Goal: Book appointment/travel/reservation

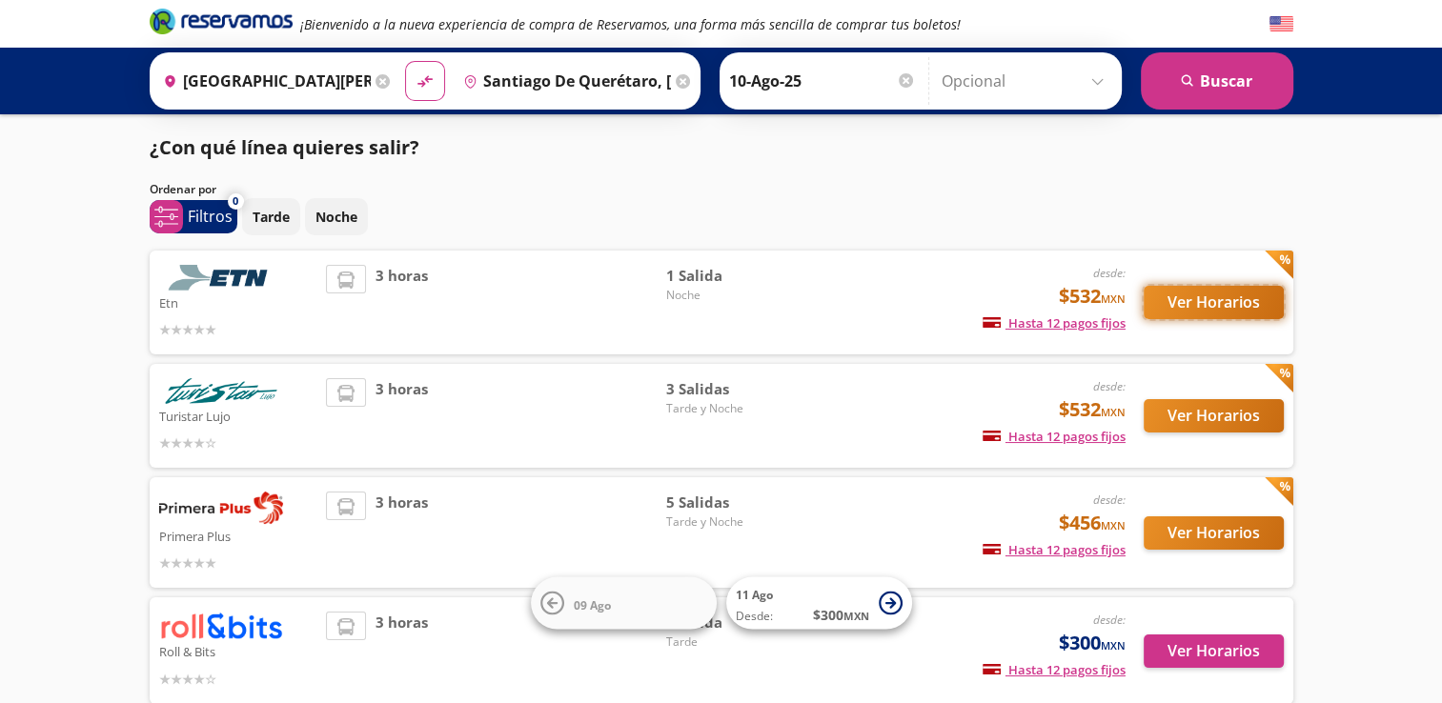
click at [1217, 309] on button "Ver Horarios" at bounding box center [1214, 302] width 140 height 33
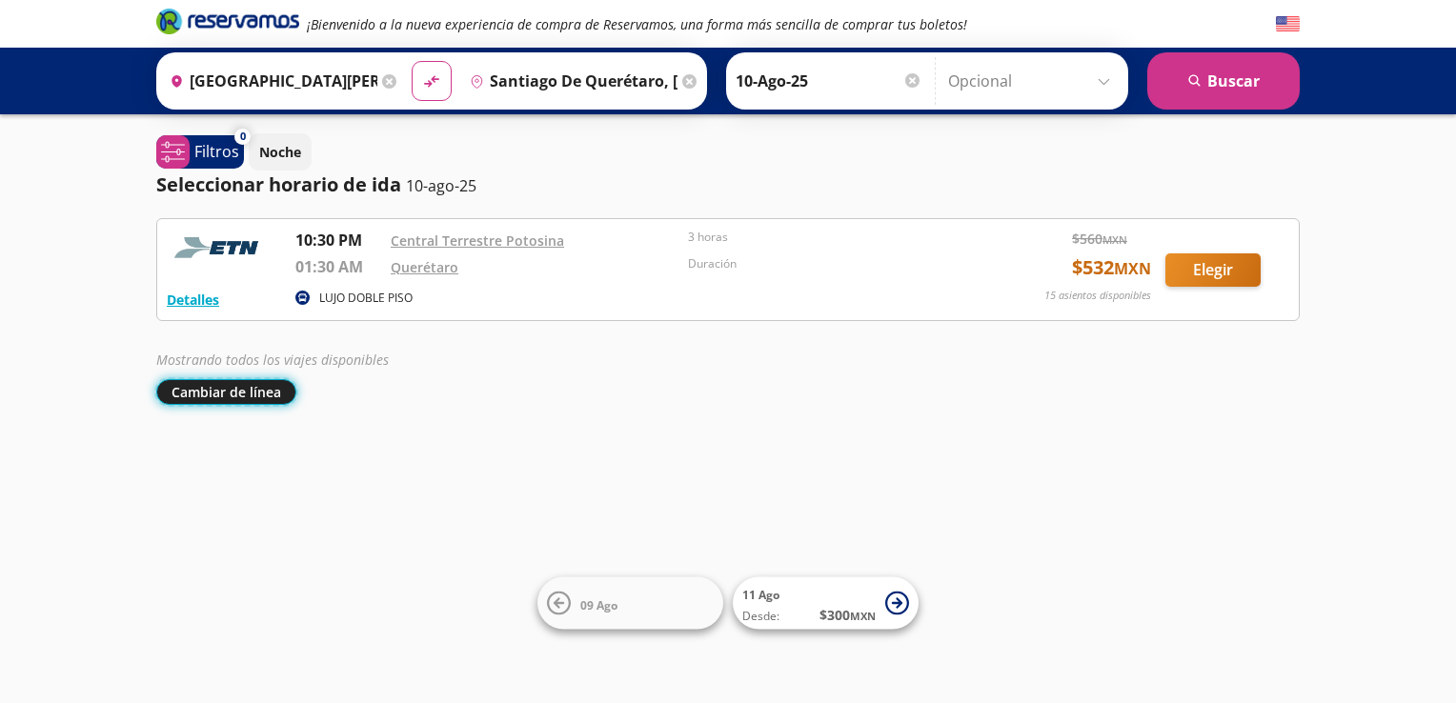
click at [211, 392] on button "Cambiar de línea" at bounding box center [226, 392] width 140 height 26
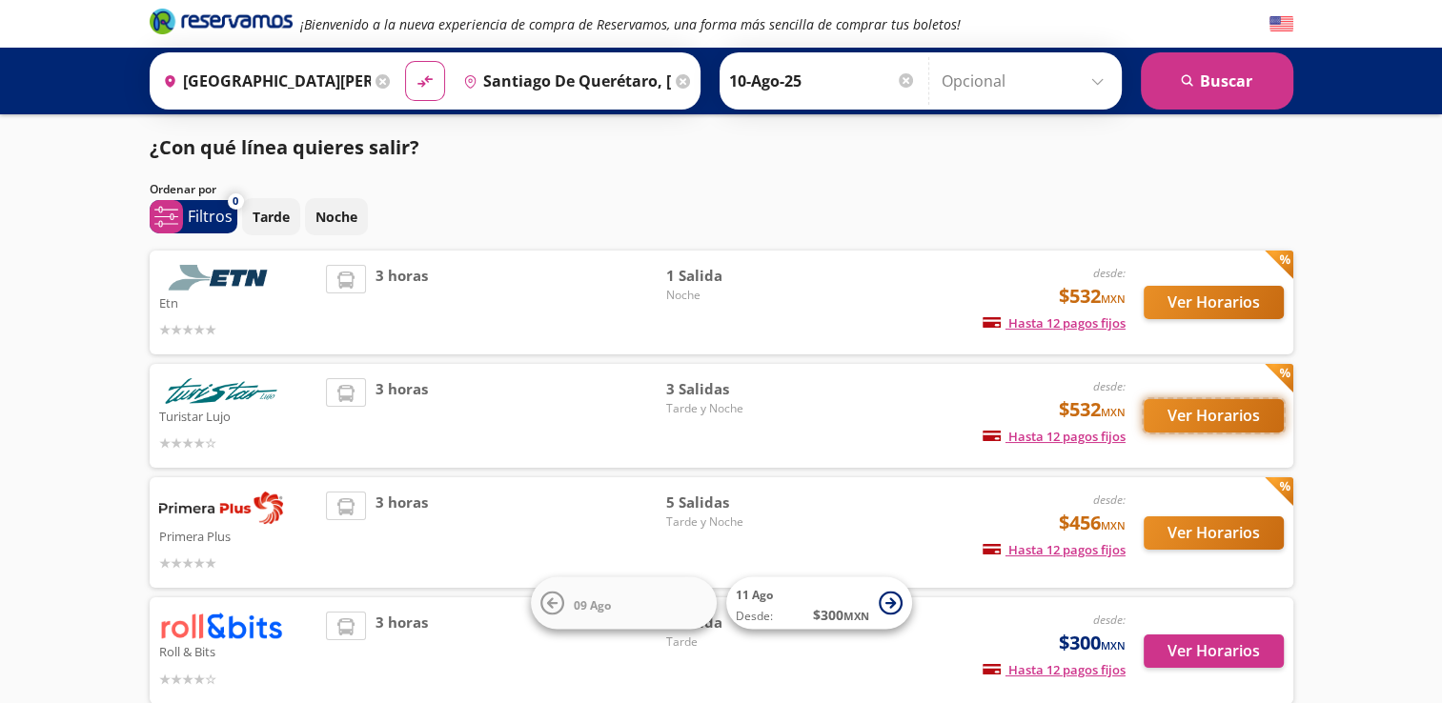
click at [1182, 416] on button "Ver Horarios" at bounding box center [1214, 415] width 140 height 33
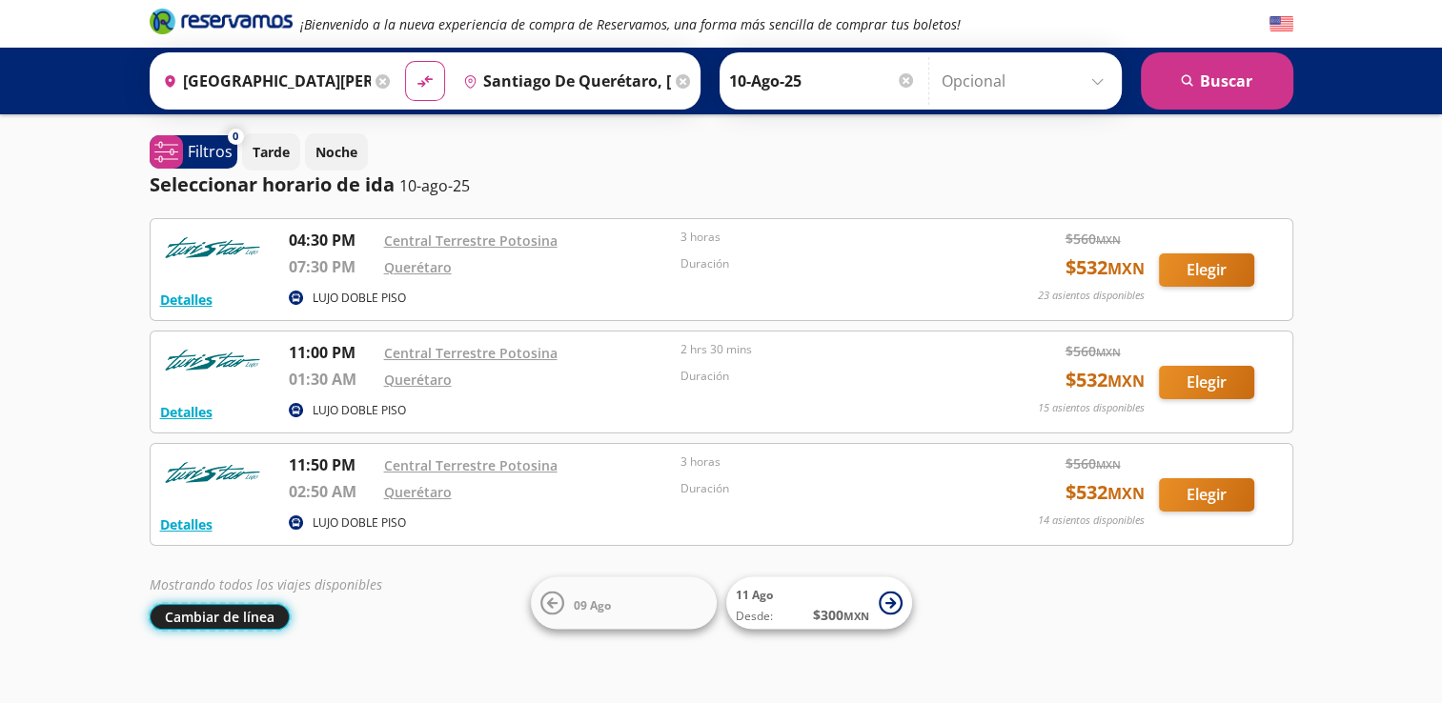
click at [226, 618] on button "Cambiar de línea" at bounding box center [220, 617] width 140 height 26
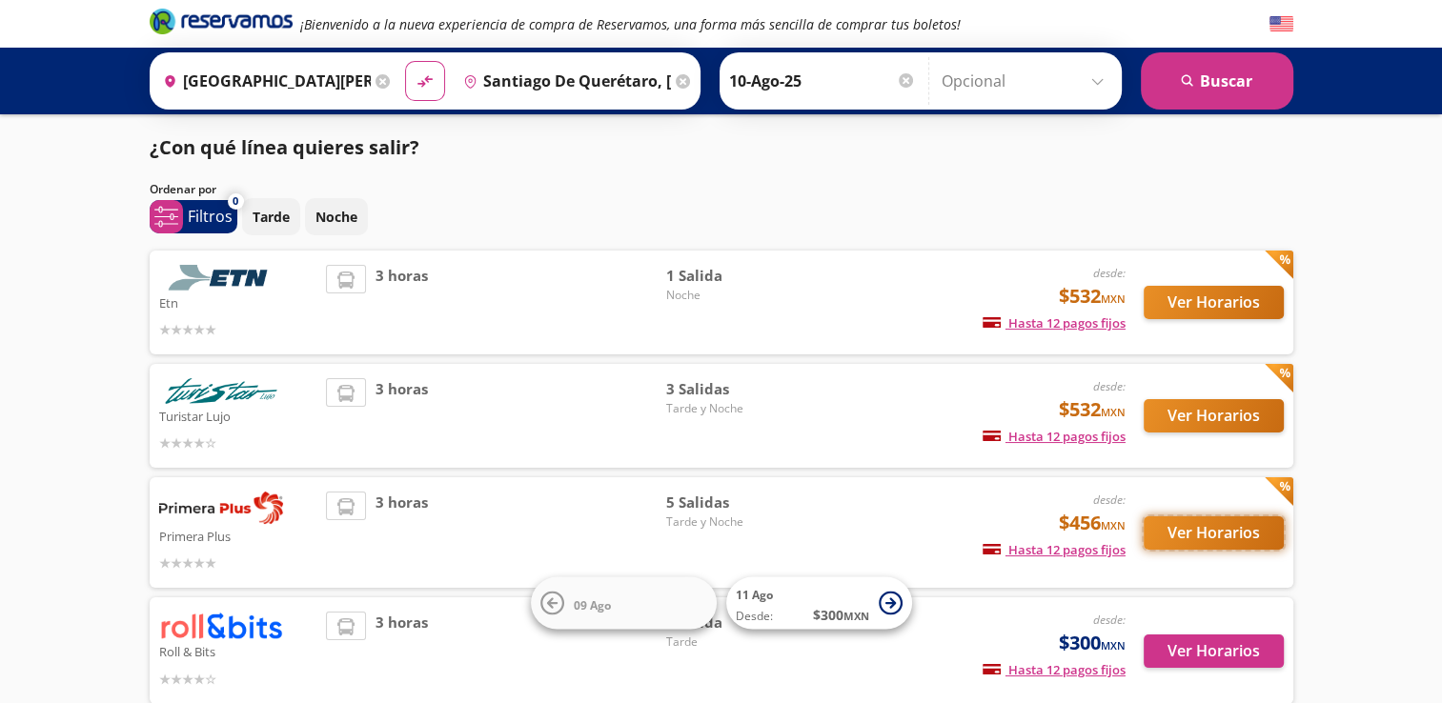
click at [1187, 536] on button "Ver Horarios" at bounding box center [1214, 533] width 140 height 33
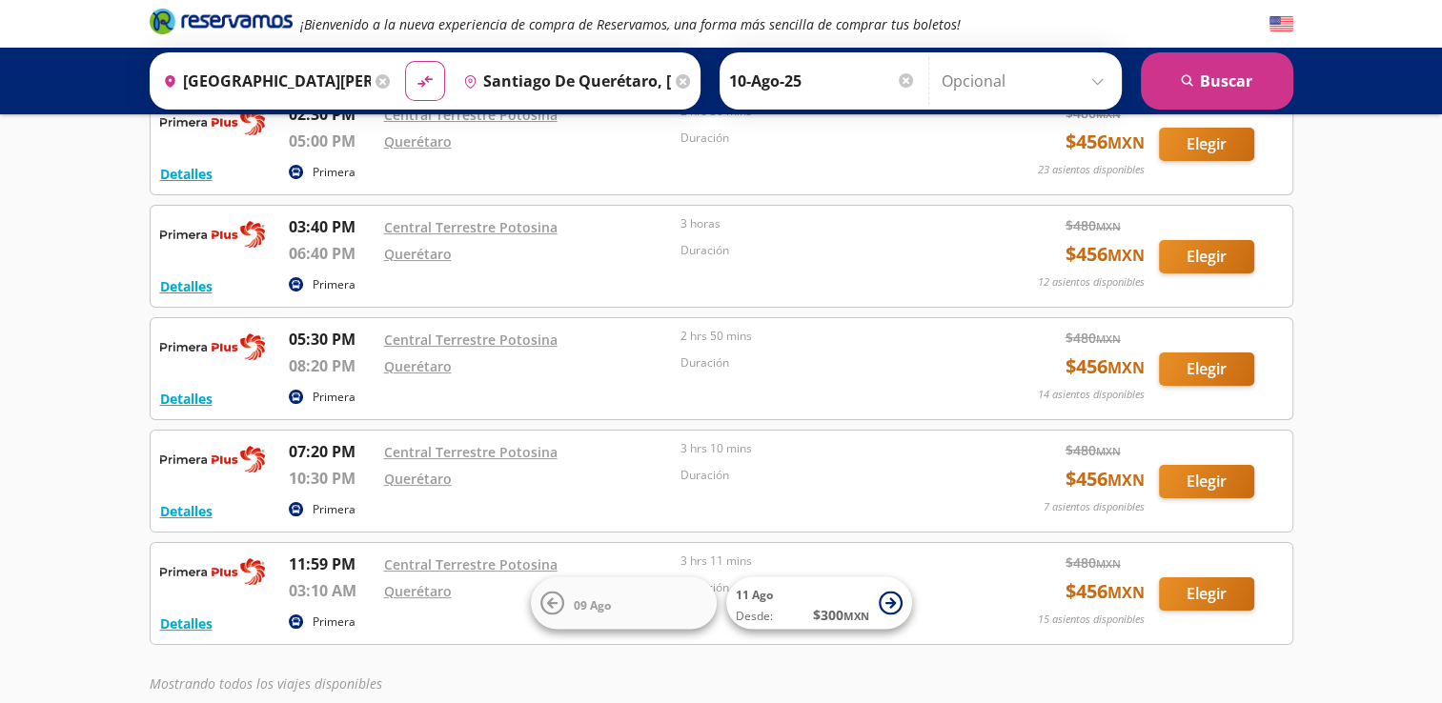
scroll to position [130, 0]
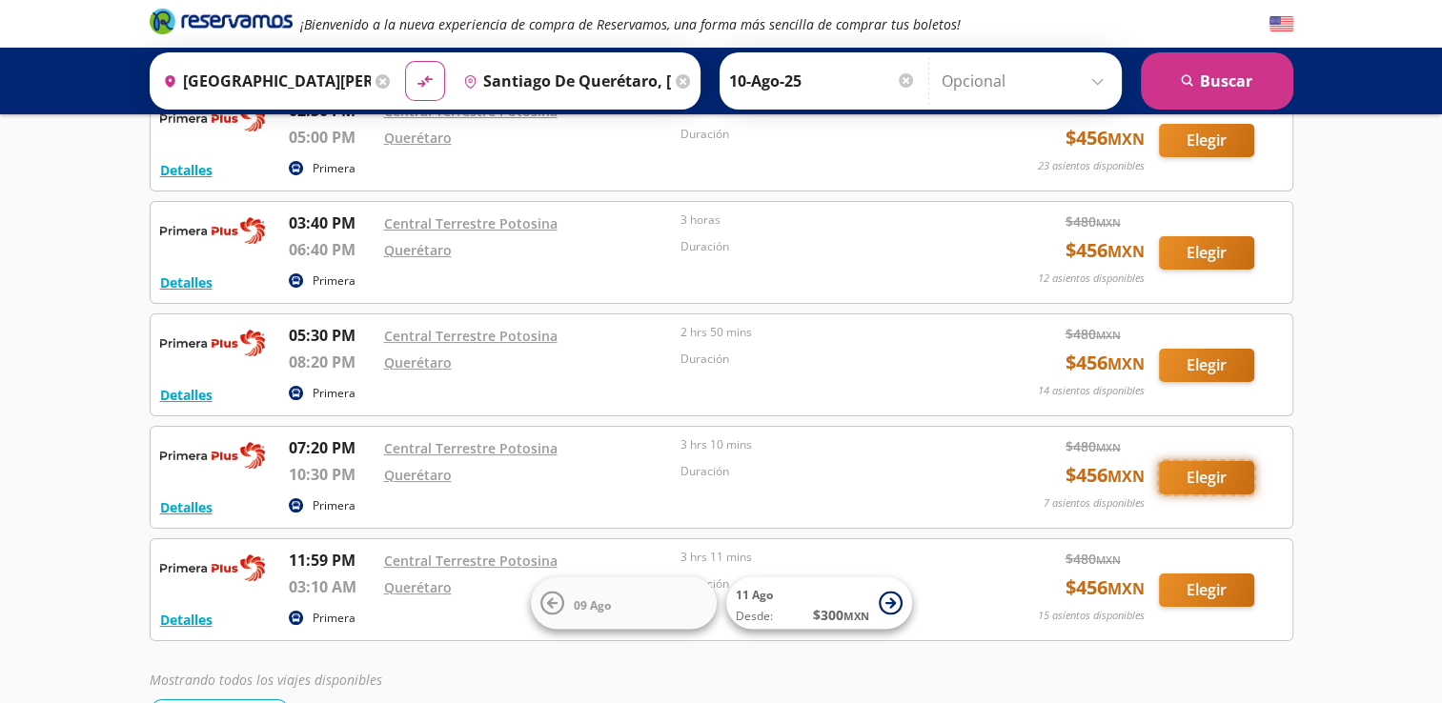
click at [1182, 472] on button "Elegir" at bounding box center [1206, 477] width 95 height 33
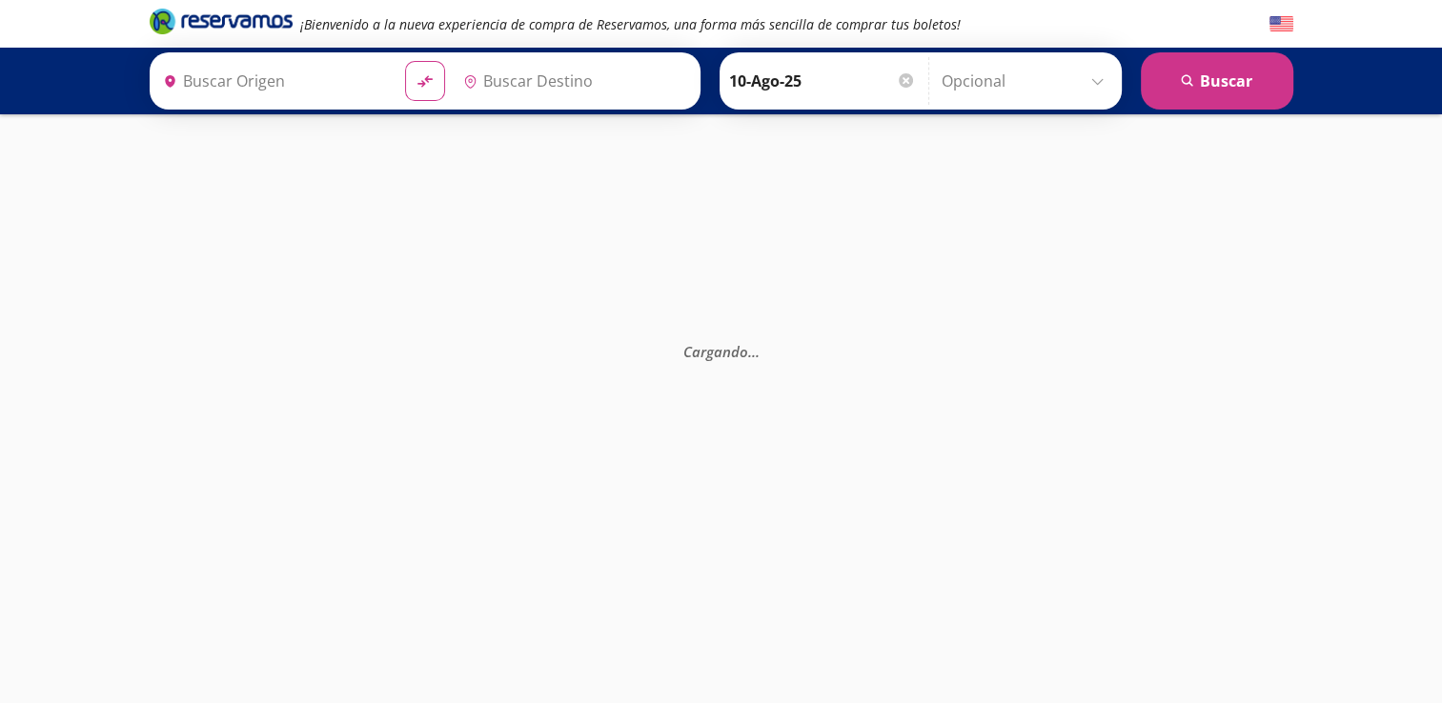
type input "[GEOGRAPHIC_DATA][PERSON_NAME], [GEOGRAPHIC_DATA][PERSON_NAME]"
type input "Santiago de Querétaro, [GEOGRAPHIC_DATA]"
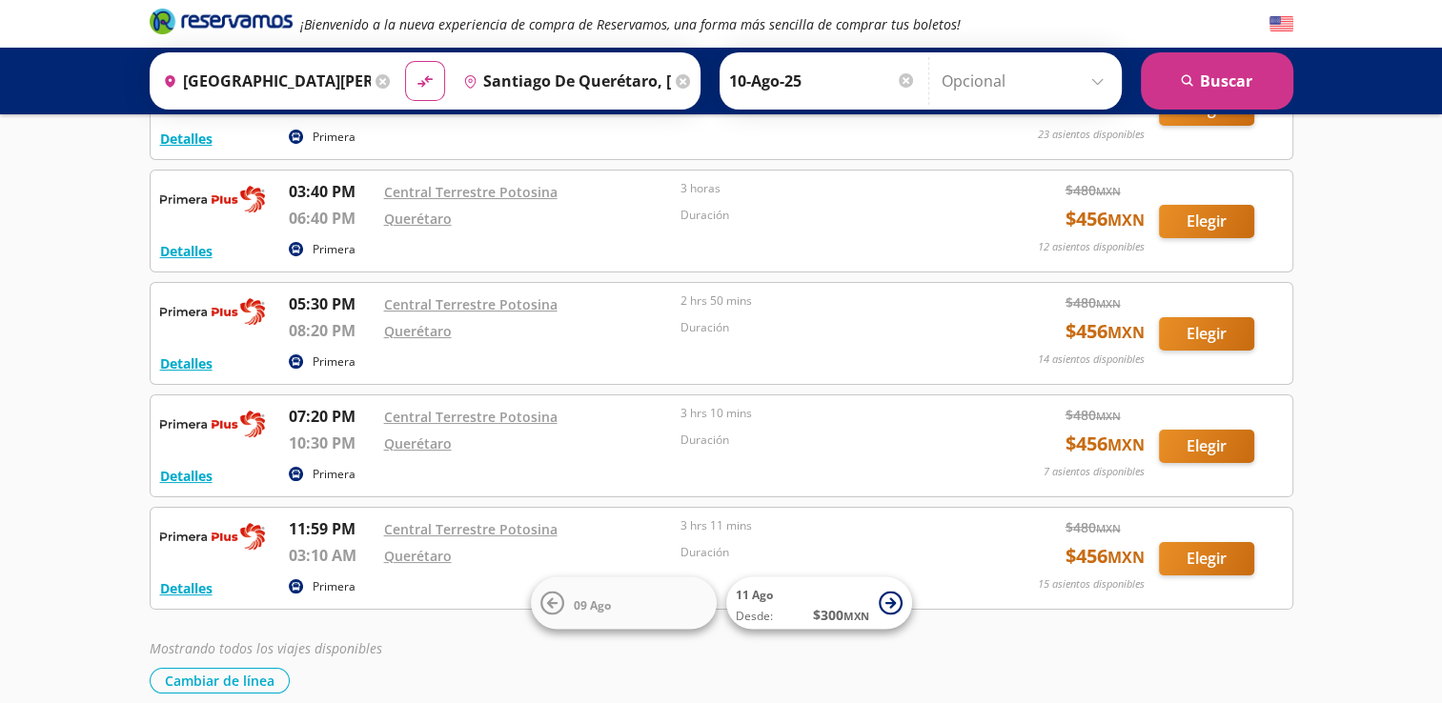
scroll to position [244, 0]
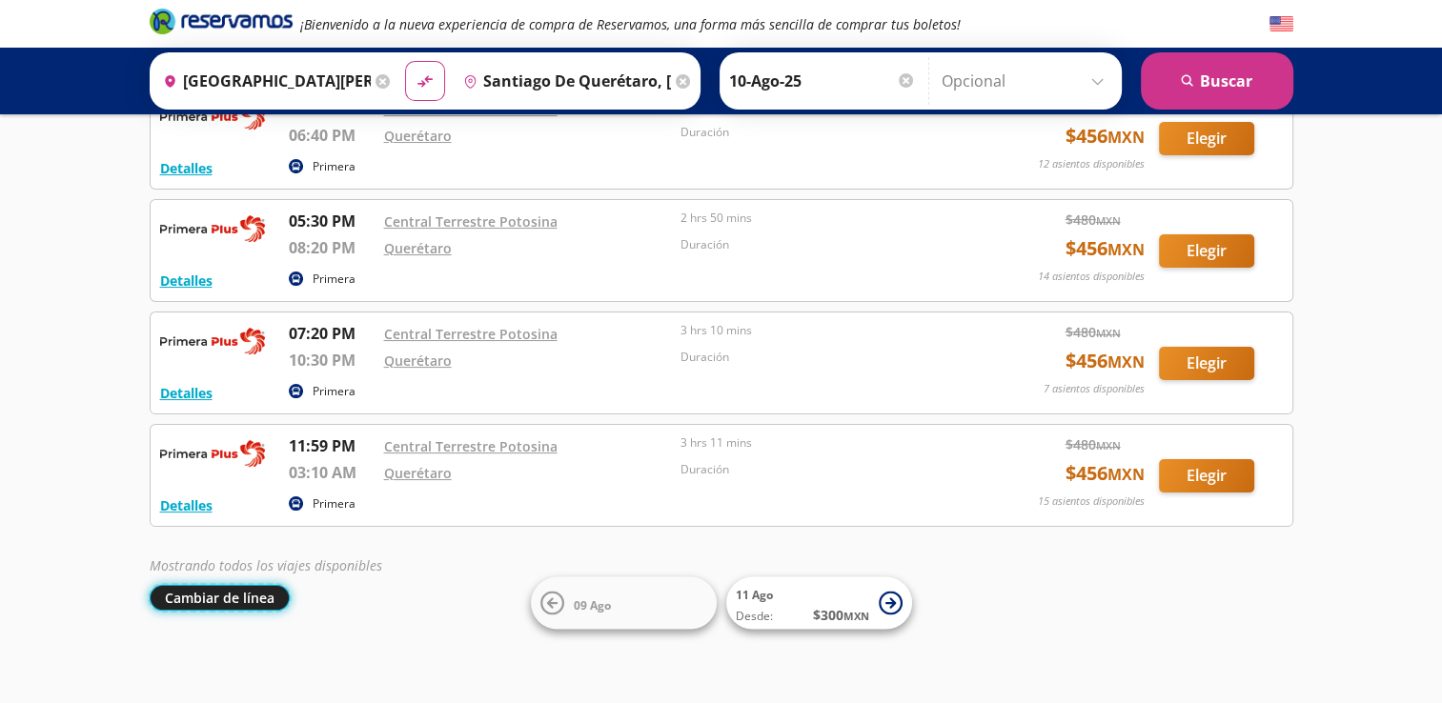
click at [233, 603] on button "Cambiar de línea" at bounding box center [220, 598] width 140 height 26
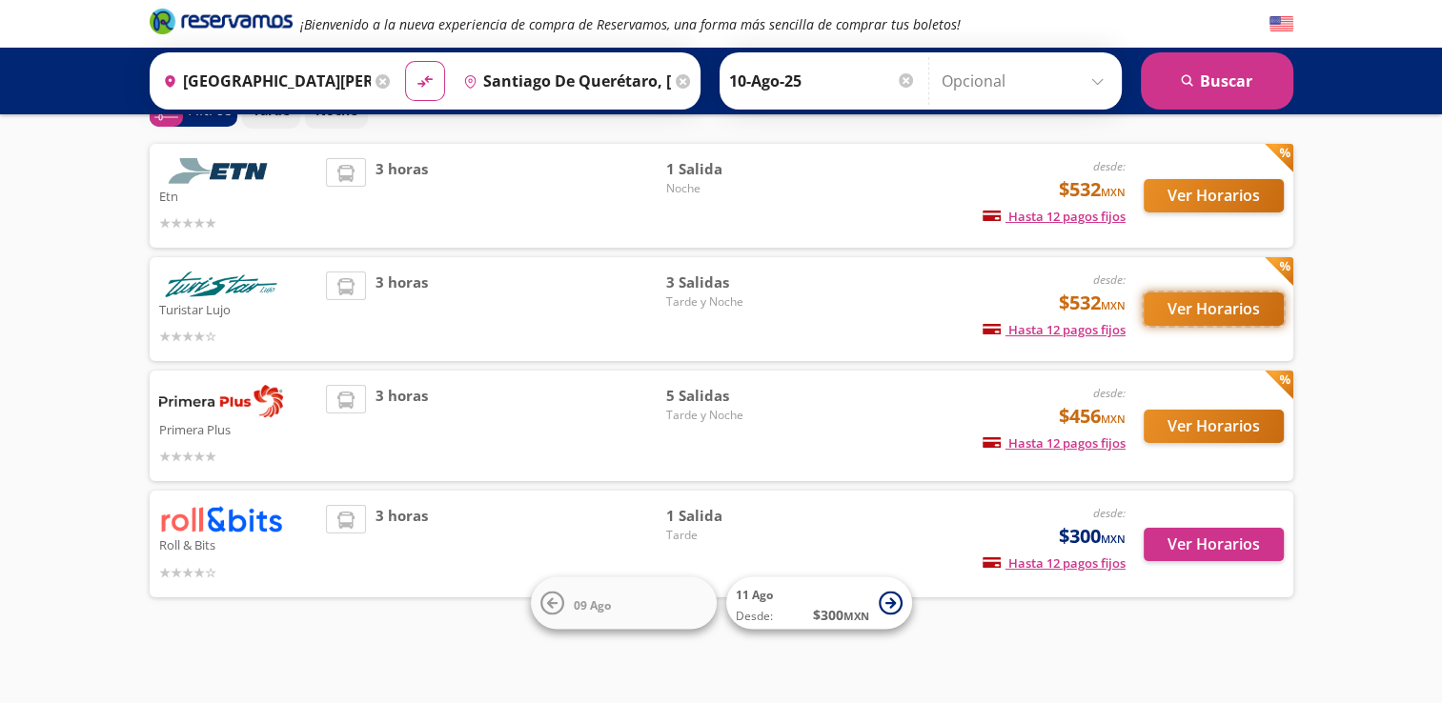
click at [1176, 308] on button "Ver Horarios" at bounding box center [1214, 309] width 140 height 33
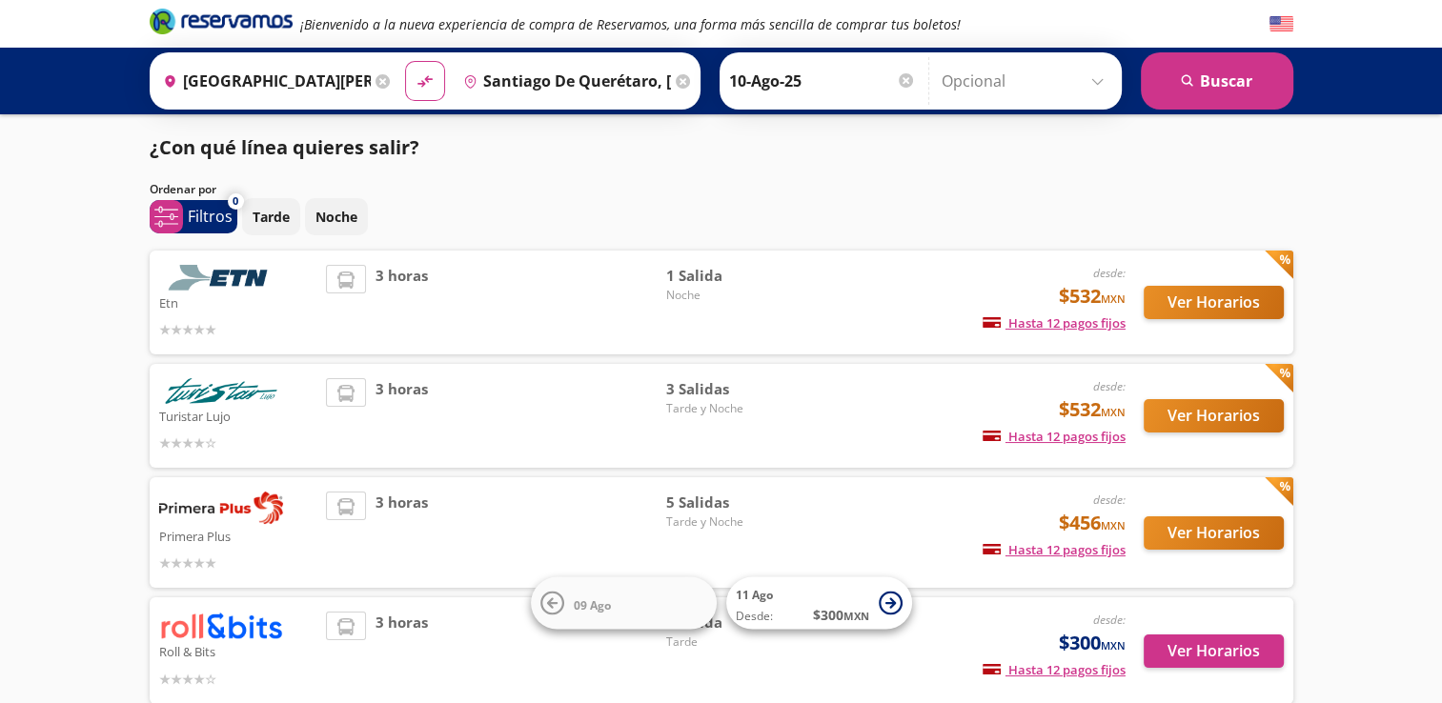
scroll to position [107, 0]
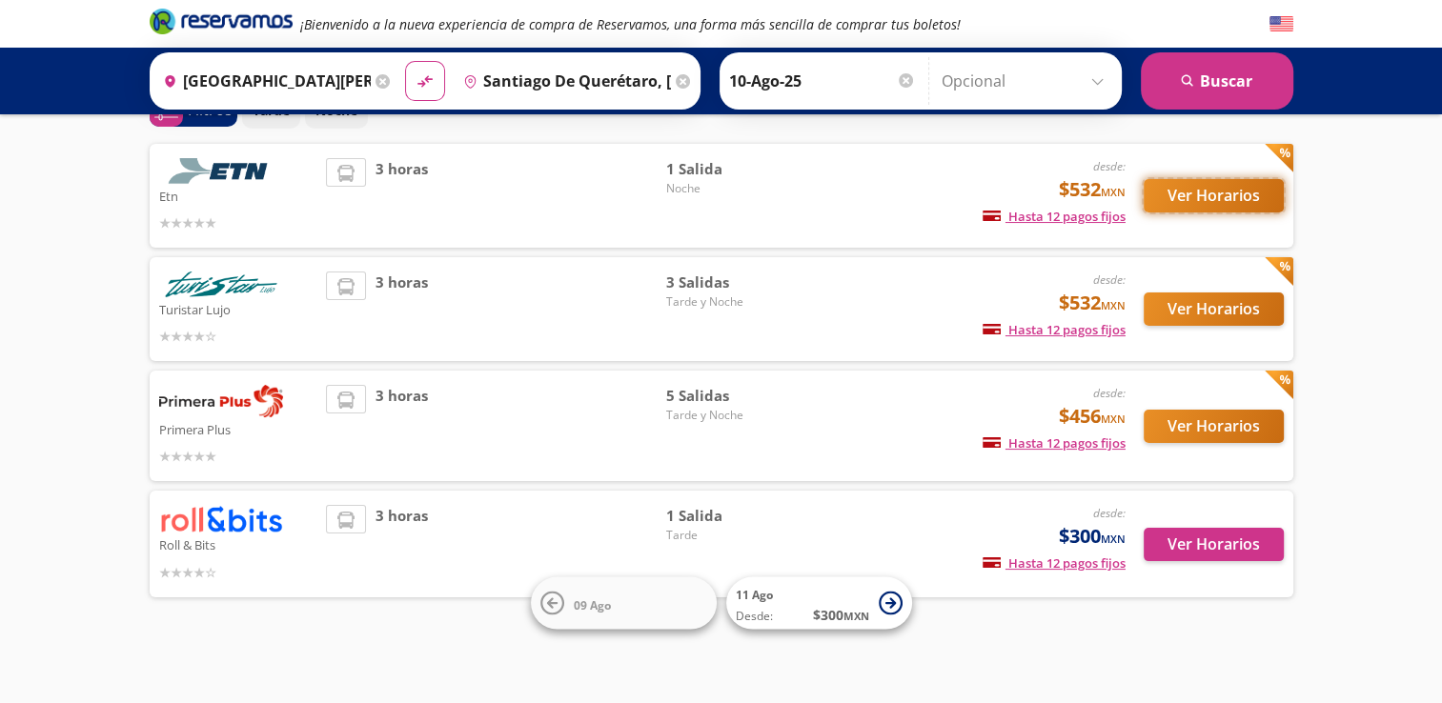
click at [1173, 185] on button "Ver Horarios" at bounding box center [1214, 195] width 140 height 33
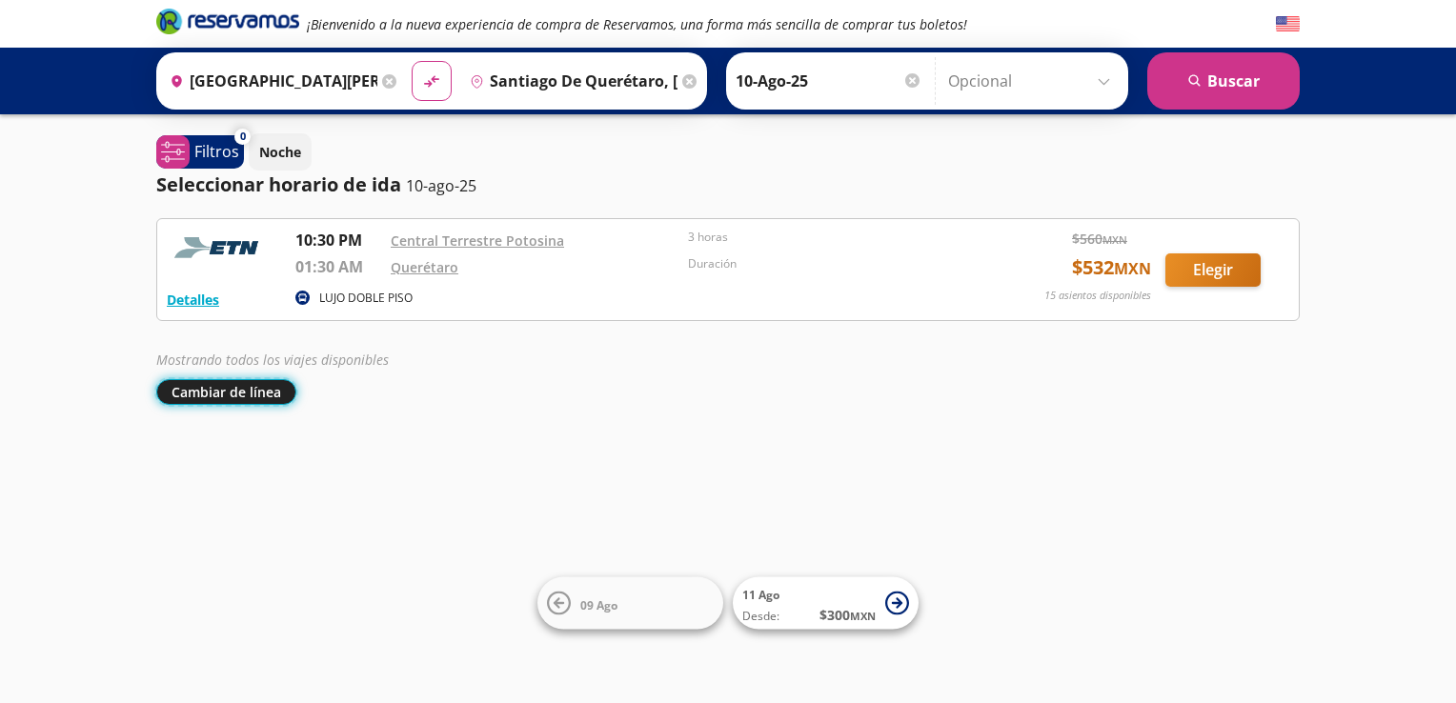
click at [193, 387] on button "Cambiar de línea" at bounding box center [226, 392] width 140 height 26
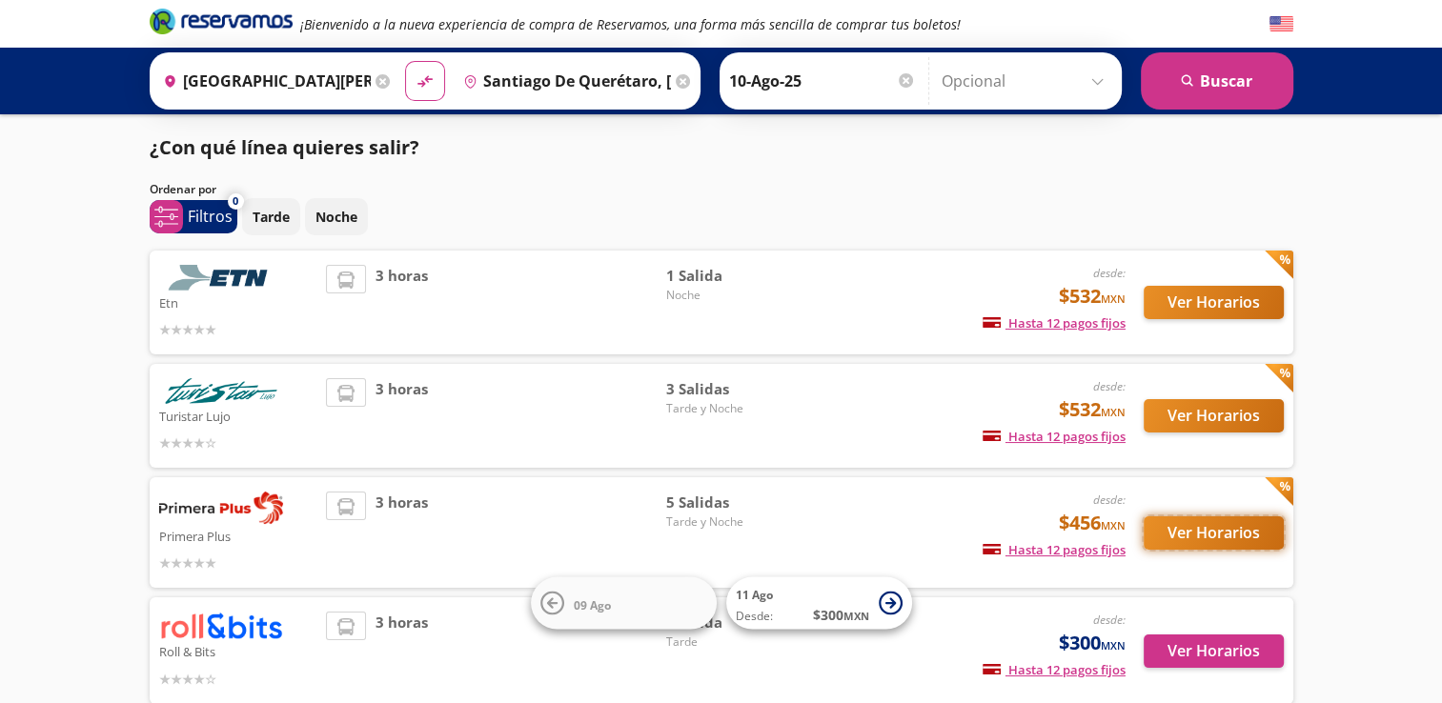
click at [1206, 533] on button "Ver Horarios" at bounding box center [1214, 533] width 140 height 33
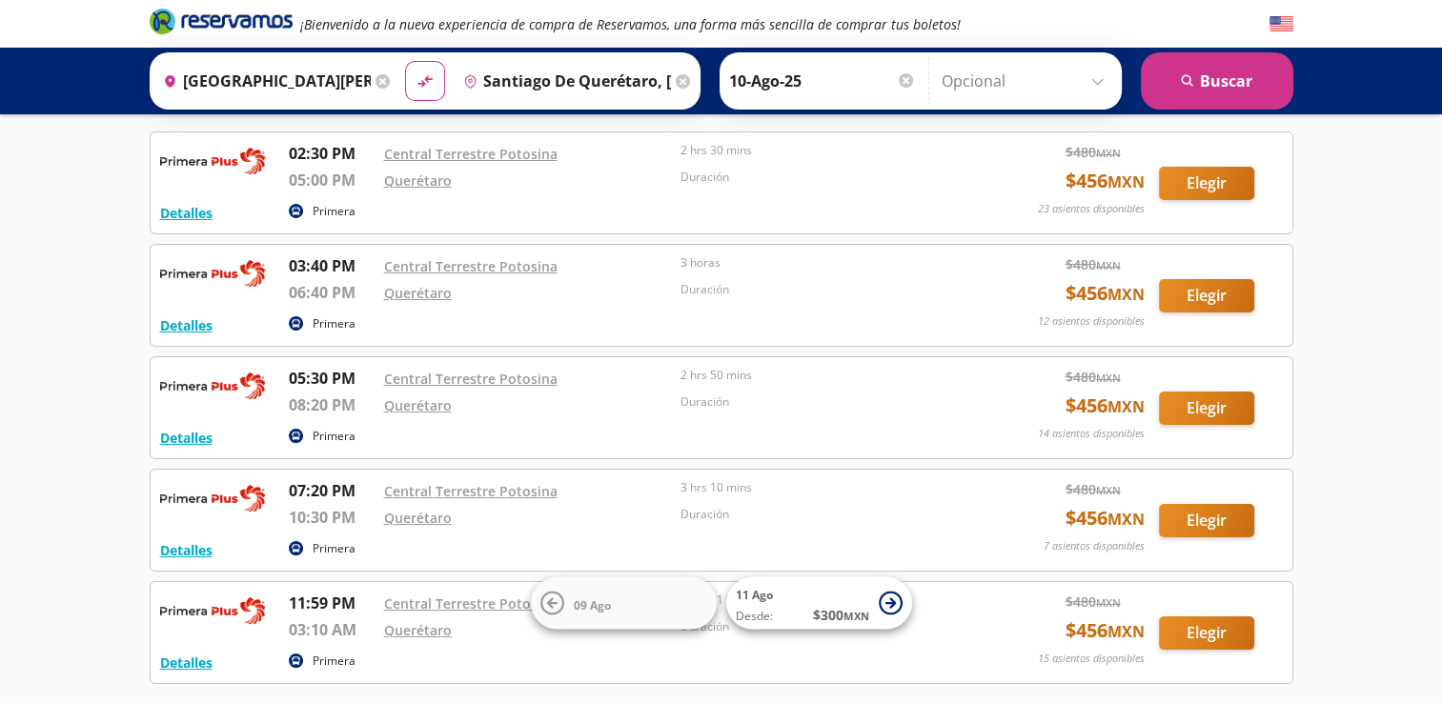
scroll to position [96, 0]
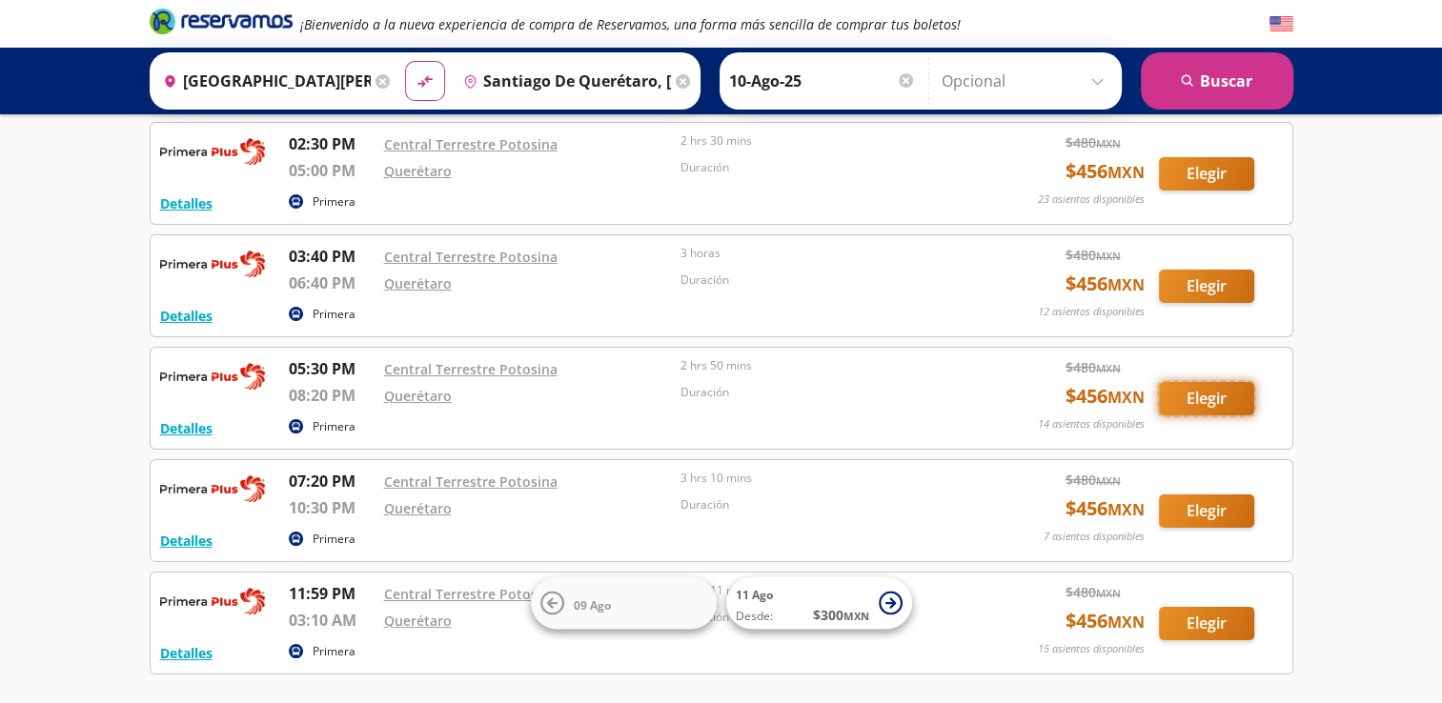
click at [1206, 400] on button "Elegir" at bounding box center [1206, 398] width 95 height 33
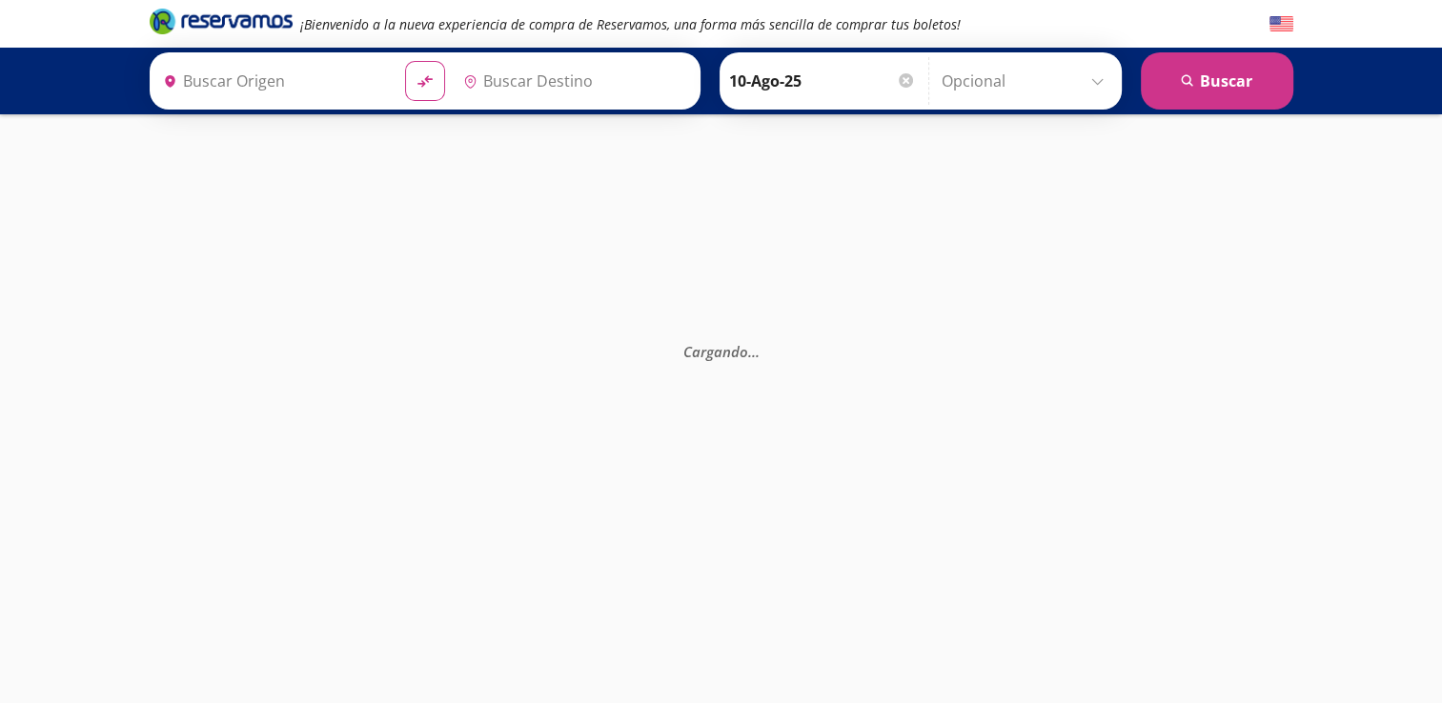
type input "[GEOGRAPHIC_DATA][PERSON_NAME], [GEOGRAPHIC_DATA][PERSON_NAME]"
type input "Santiago de Querétaro, [GEOGRAPHIC_DATA]"
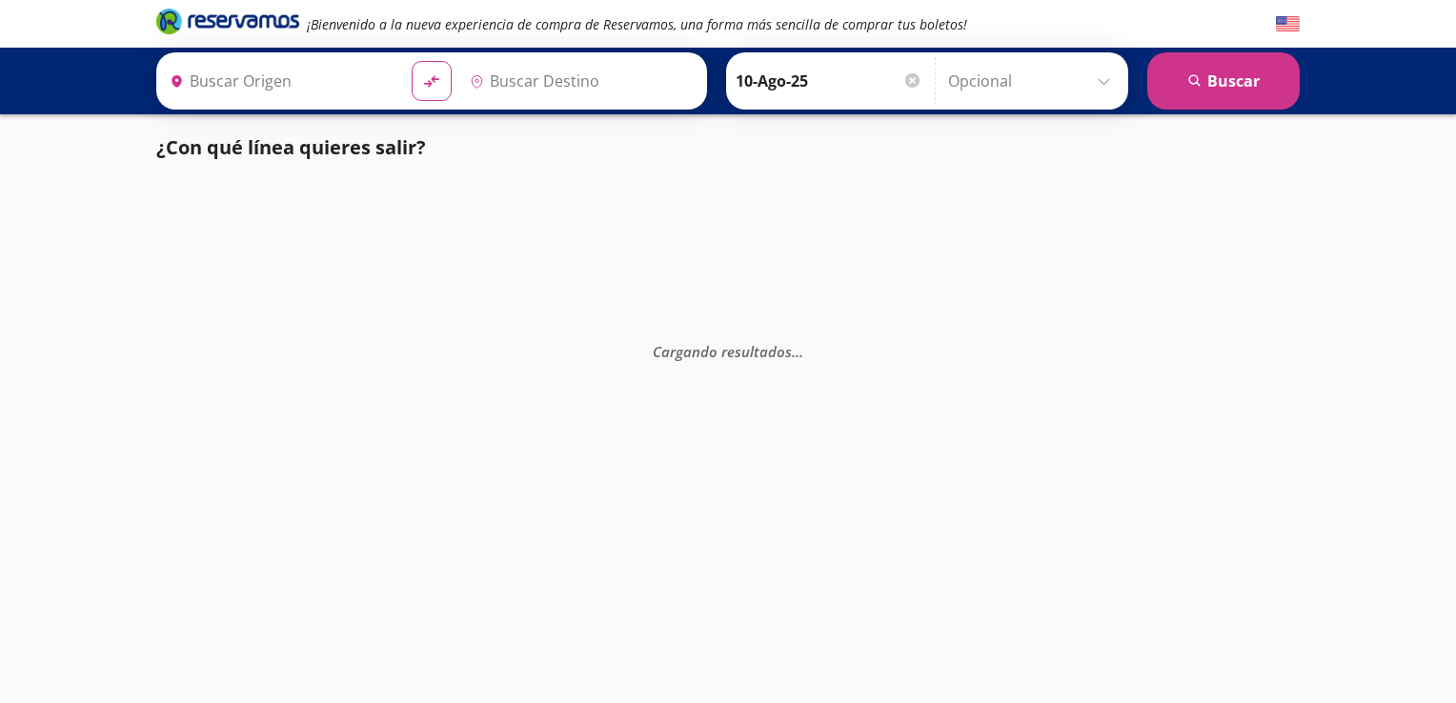
type input "[GEOGRAPHIC_DATA][PERSON_NAME], [GEOGRAPHIC_DATA][PERSON_NAME]"
type input "Santiago de Querétaro, [GEOGRAPHIC_DATA]"
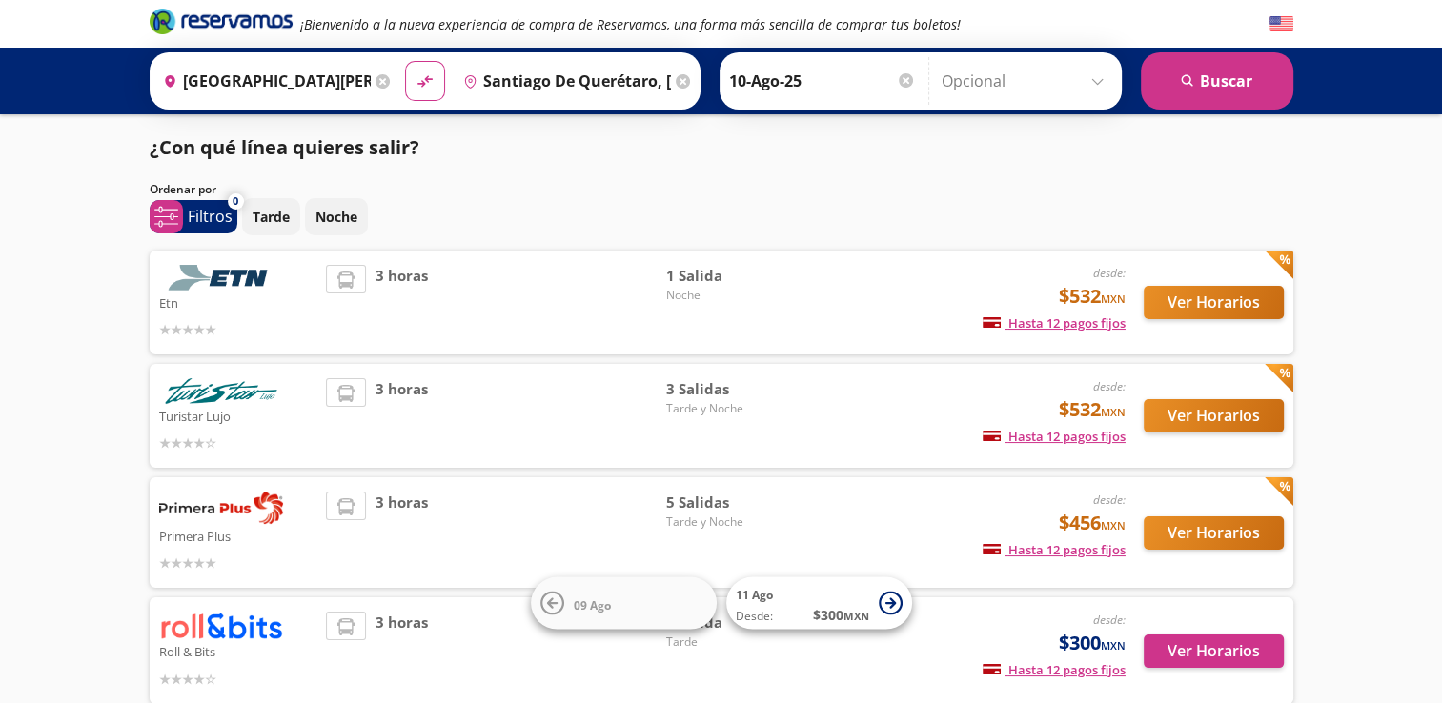
click at [922, 389] on div "desde: $532 MXN Hasta 12 pagos fijos Pagos fijos en compras mayores a $30 MXN, …" at bounding box center [966, 415] width 315 height 75
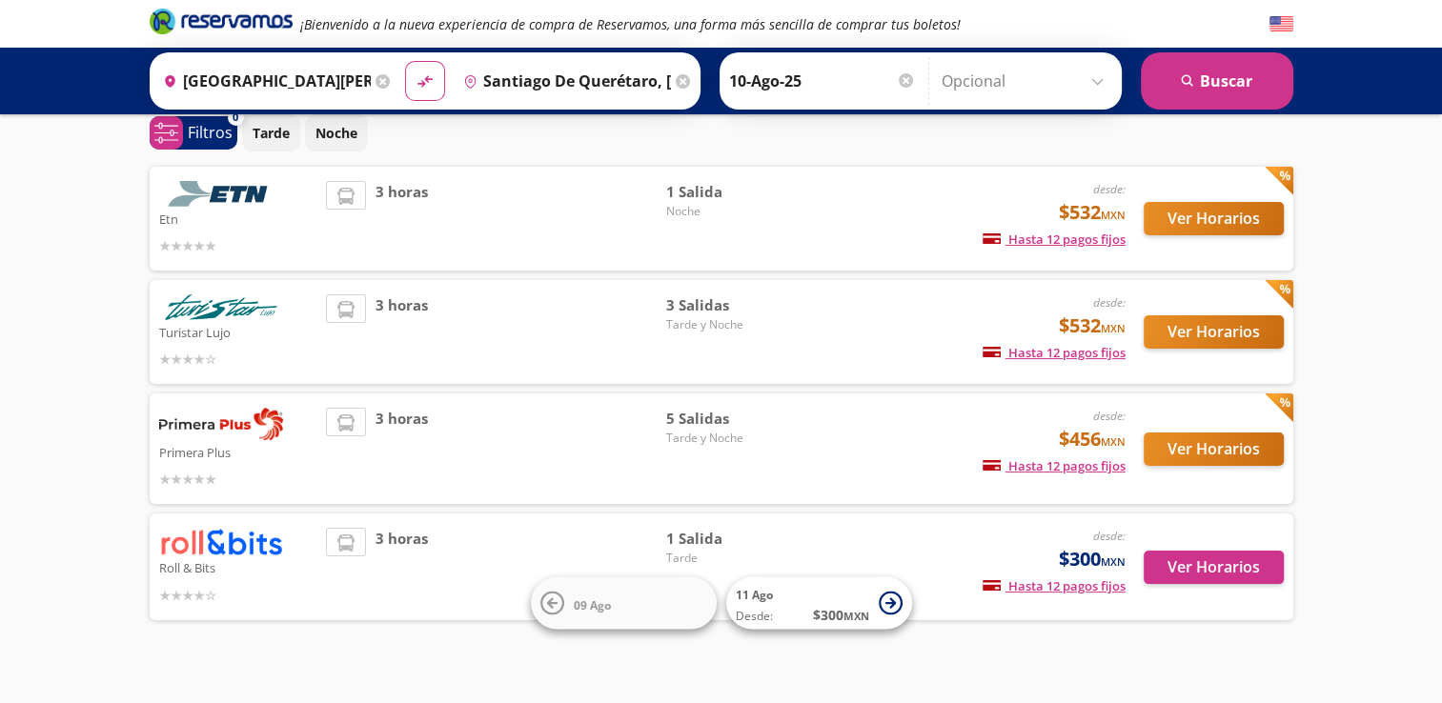
scroll to position [107, 0]
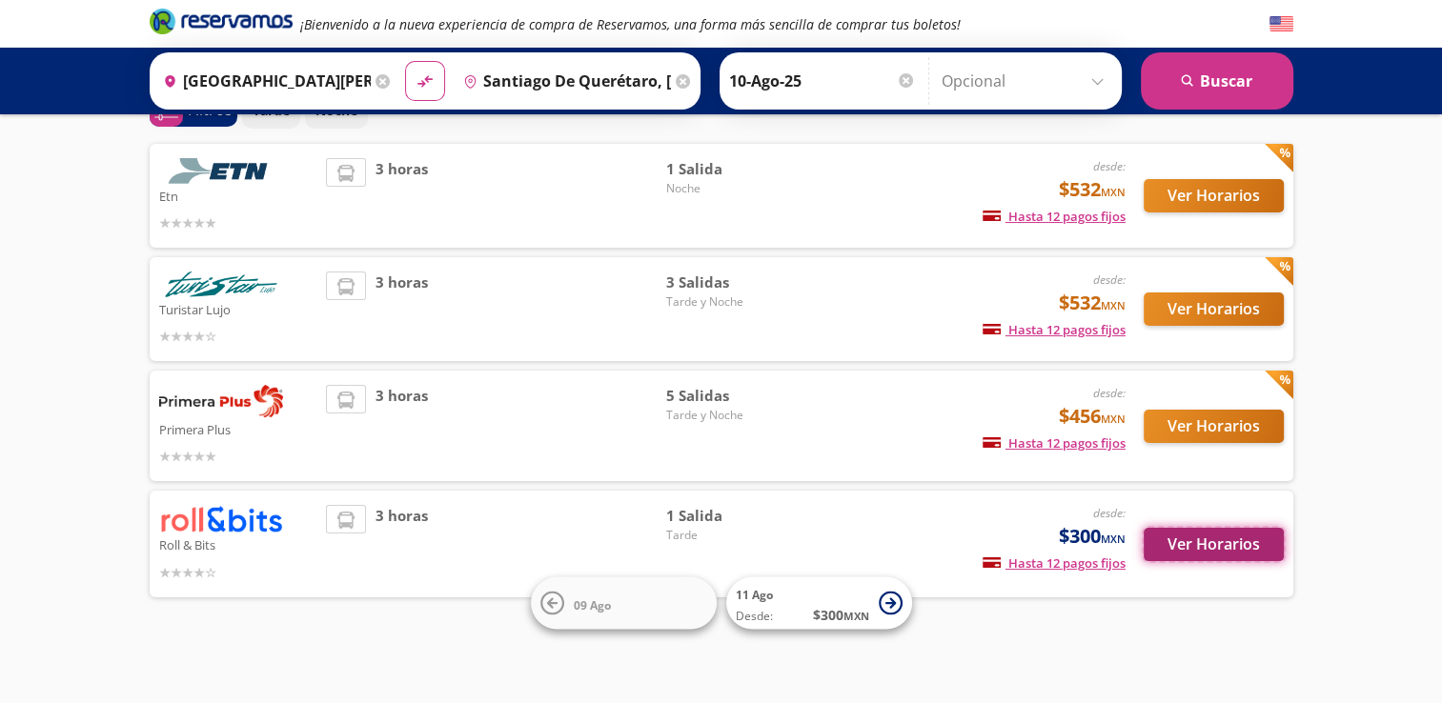
click at [1171, 539] on button "Ver Horarios" at bounding box center [1214, 544] width 140 height 33
